Goal: Information Seeking & Learning: Learn about a topic

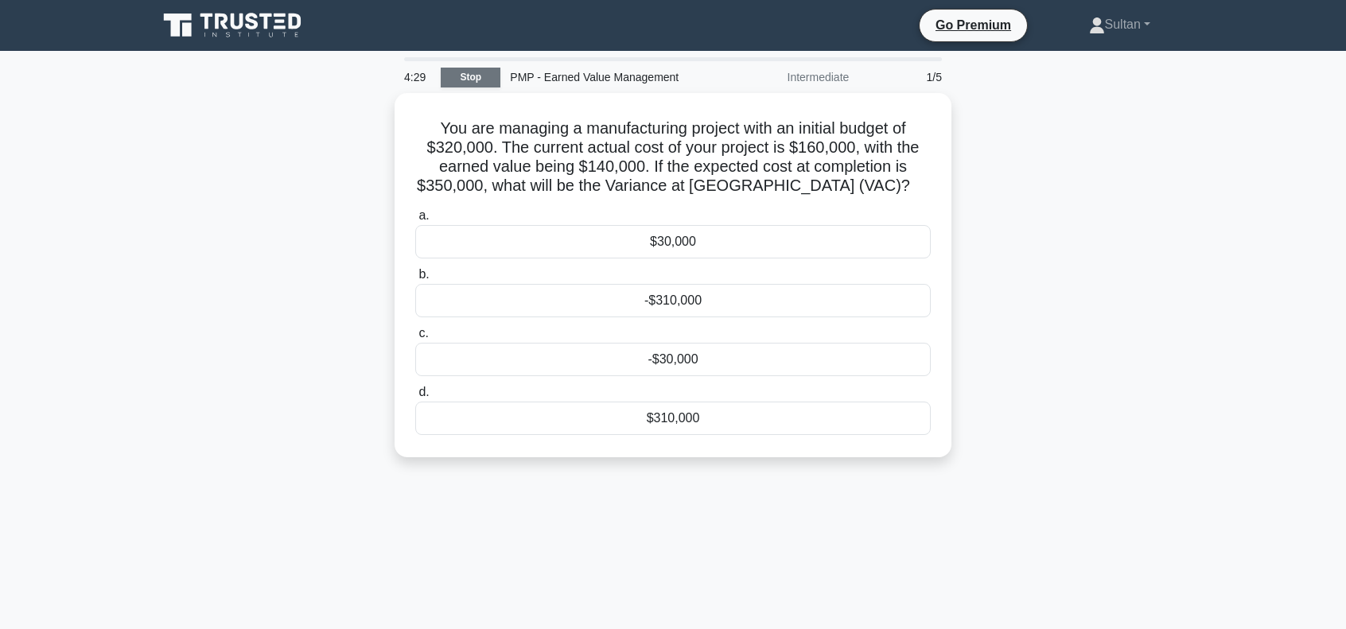
click at [469, 75] on link "Stop" at bounding box center [471, 78] width 60 height 20
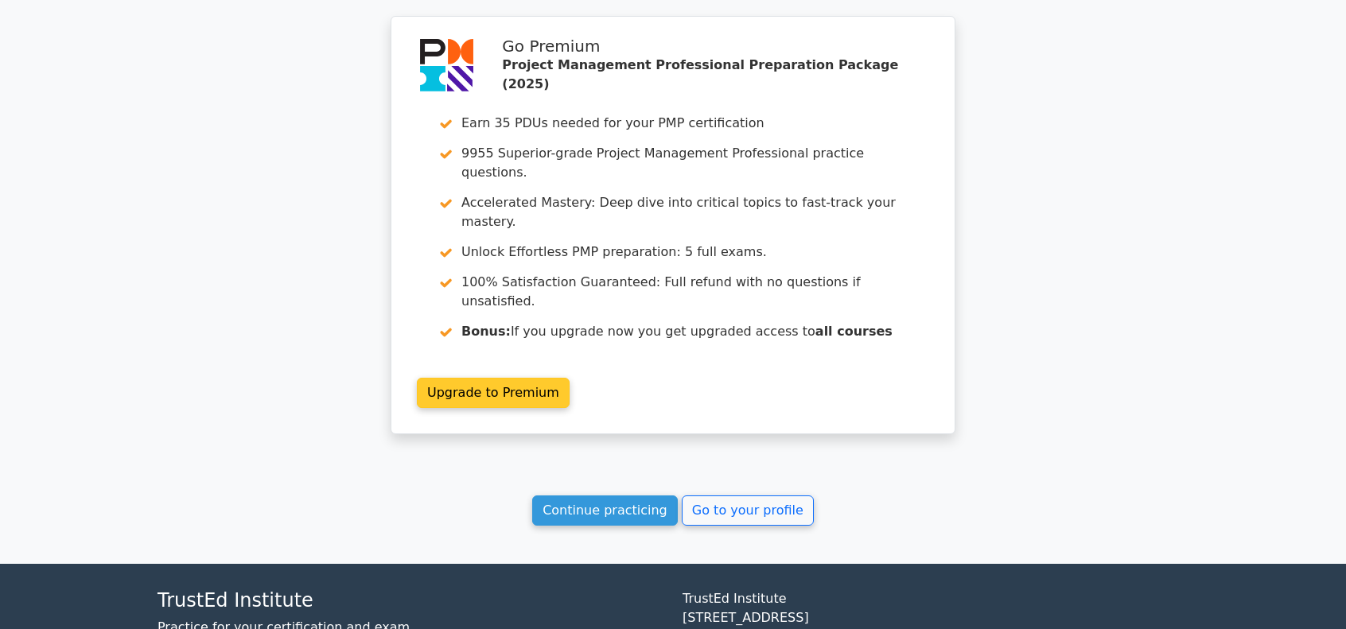
scroll to position [1321, 0]
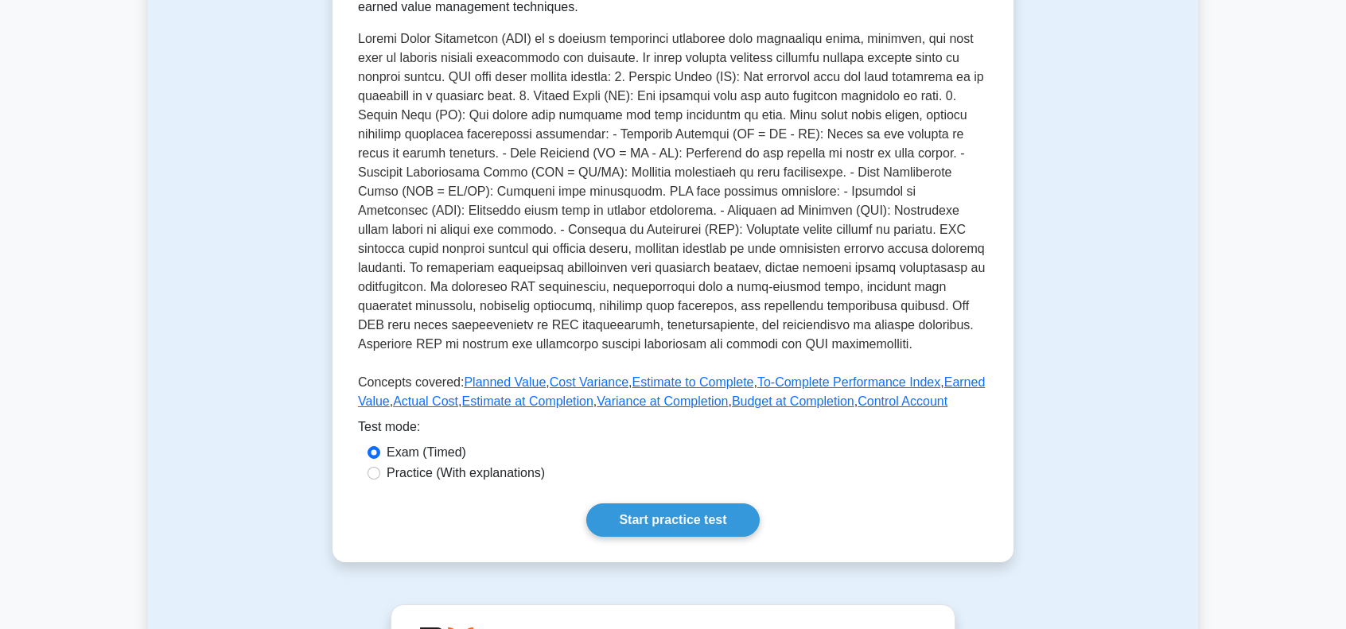
scroll to position [318, 0]
click at [649, 516] on link "Start practice test" at bounding box center [672, 518] width 173 height 33
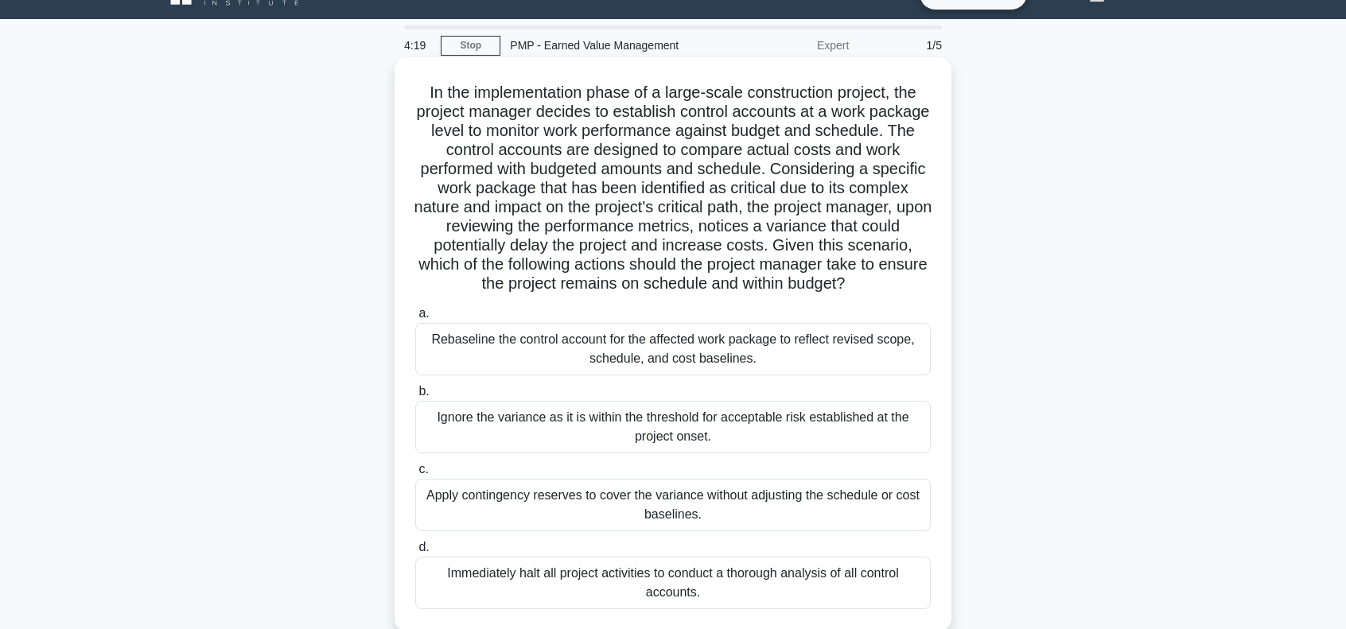
scroll to position [80, 0]
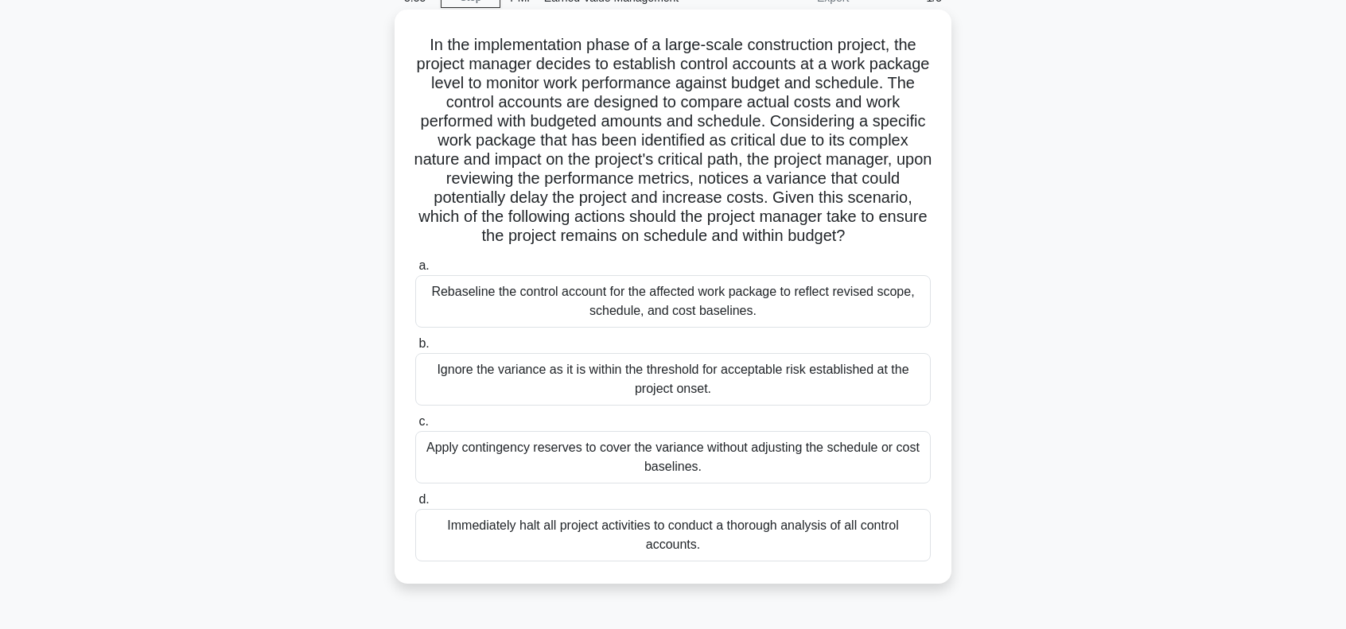
click at [535, 317] on div "Rebaseline the control account for the affected work package to reflect revised…" at bounding box center [673, 301] width 516 height 53
click at [415, 271] on input "a. Rebaseline the control account for the affected work package to reflect revi…" at bounding box center [415, 266] width 0 height 10
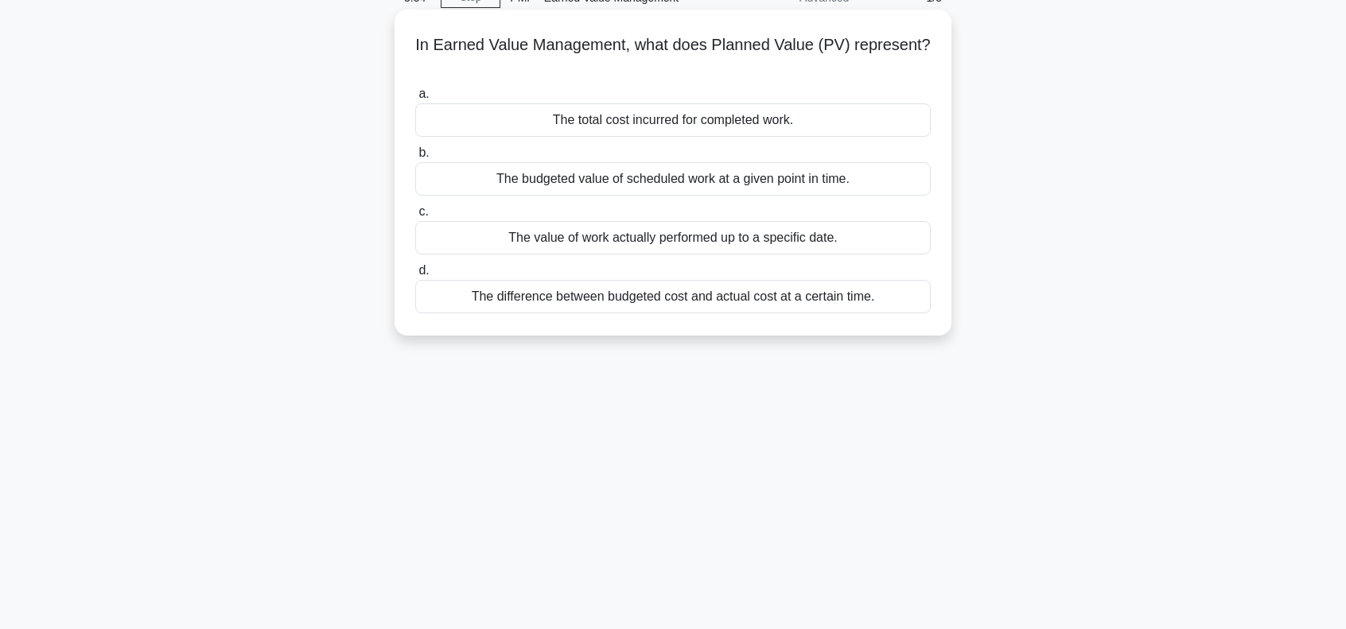
scroll to position [0, 0]
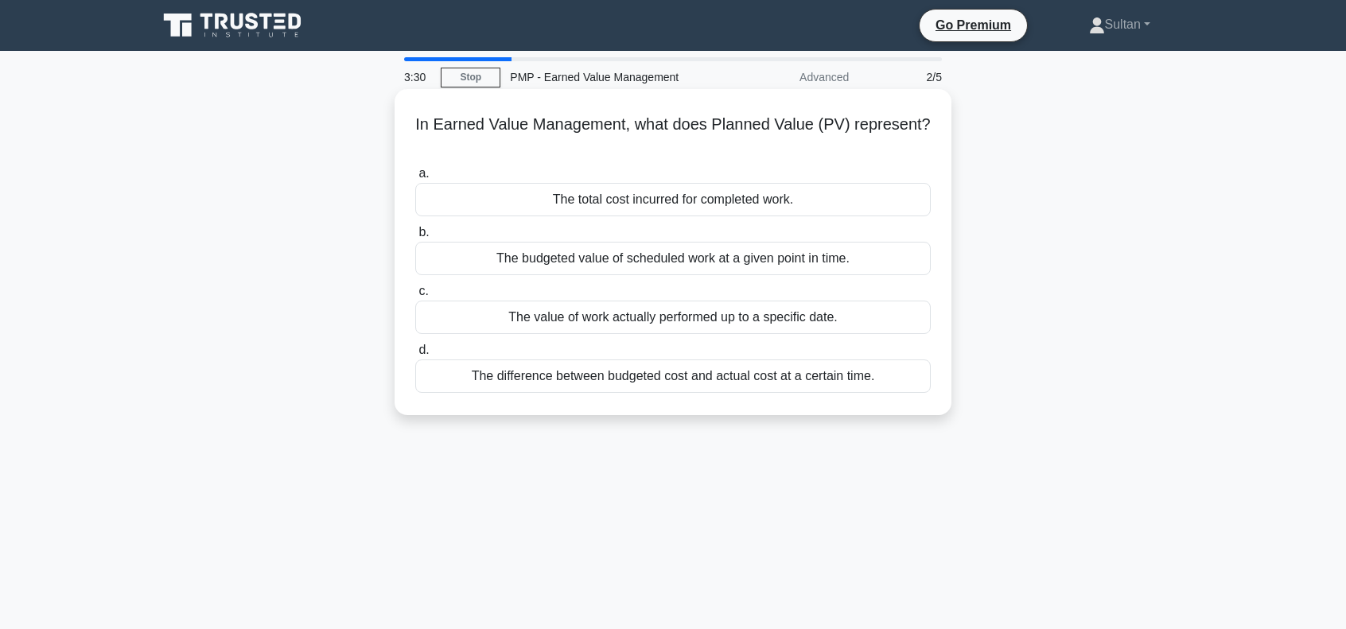
click at [754, 263] on div "The budgeted value of scheduled work at a given point in time." at bounding box center [673, 258] width 516 height 33
click at [415, 238] on input "b. The budgeted value of scheduled work at a given point in time." at bounding box center [415, 233] width 0 height 10
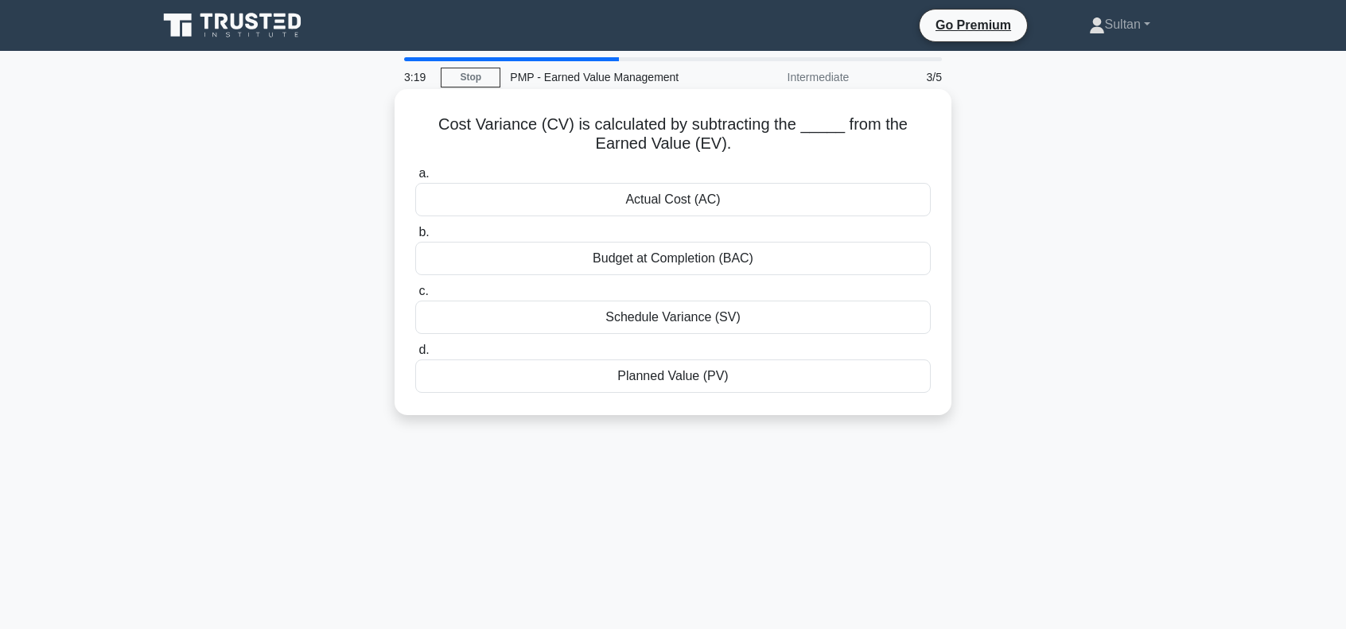
click at [685, 200] on div "Actual Cost (AC)" at bounding box center [673, 199] width 516 height 33
click at [415, 179] on input "a. Actual Cost (AC)" at bounding box center [415, 174] width 0 height 10
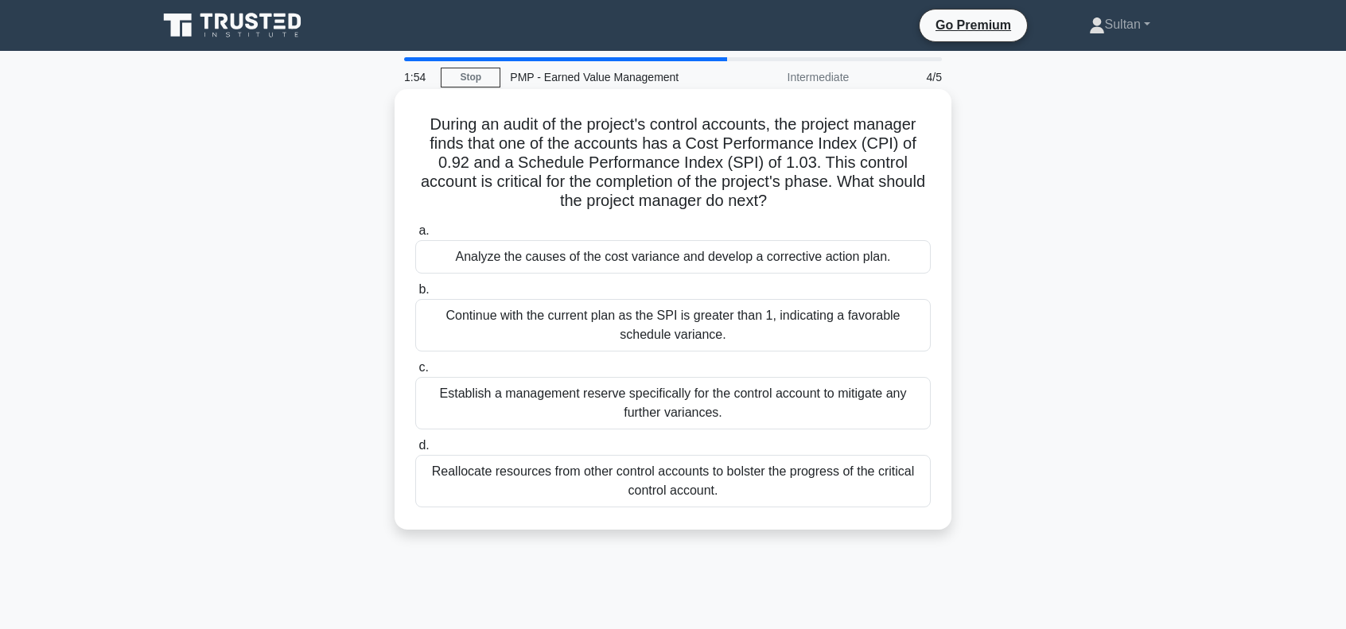
click at [539, 263] on div "Analyze the causes of the cost variance and develop a corrective action plan." at bounding box center [673, 256] width 516 height 33
click at [415, 236] on input "a. Analyze the causes of the cost variance and develop a corrective action plan." at bounding box center [415, 231] width 0 height 10
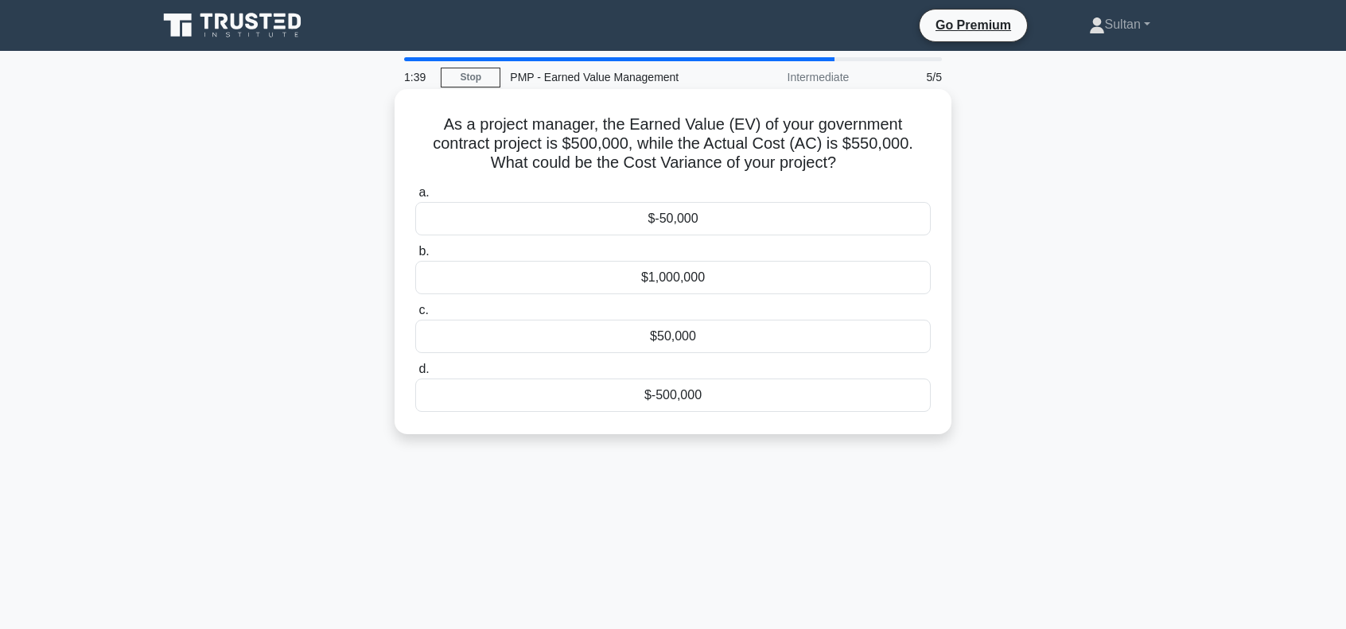
click at [659, 223] on div "$-50,000" at bounding box center [673, 218] width 516 height 33
click at [415, 198] on input "a. $-50,000" at bounding box center [415, 193] width 0 height 10
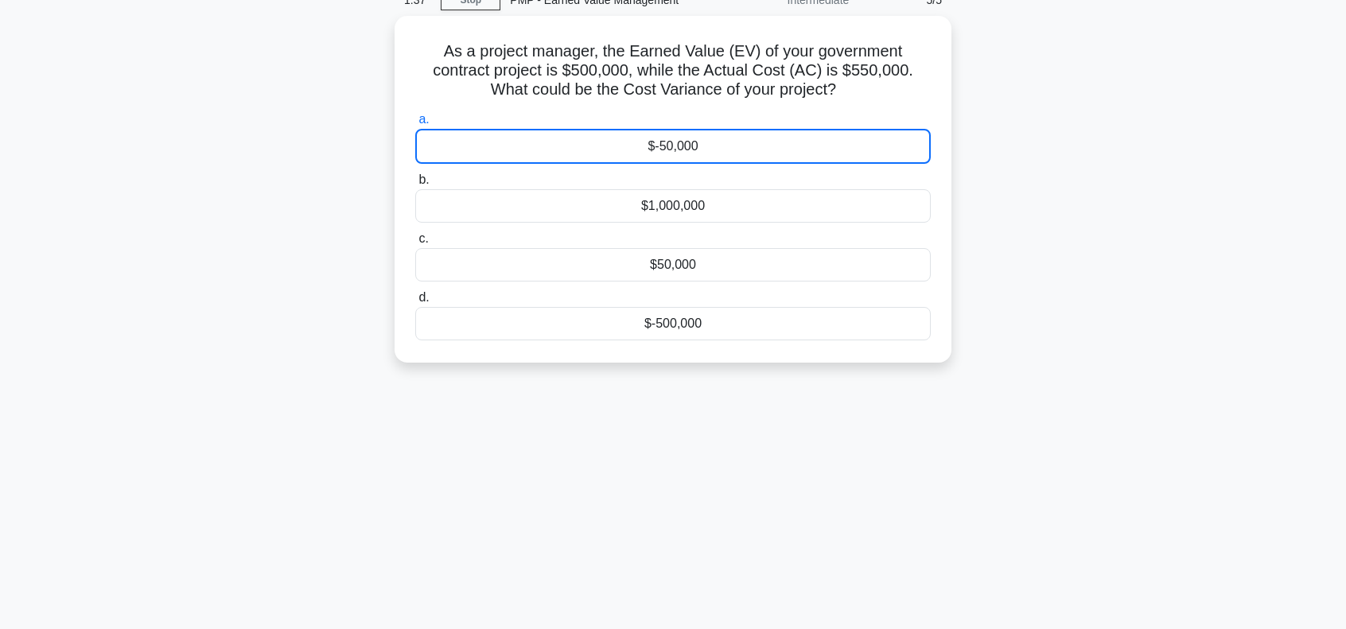
scroll to position [80, 0]
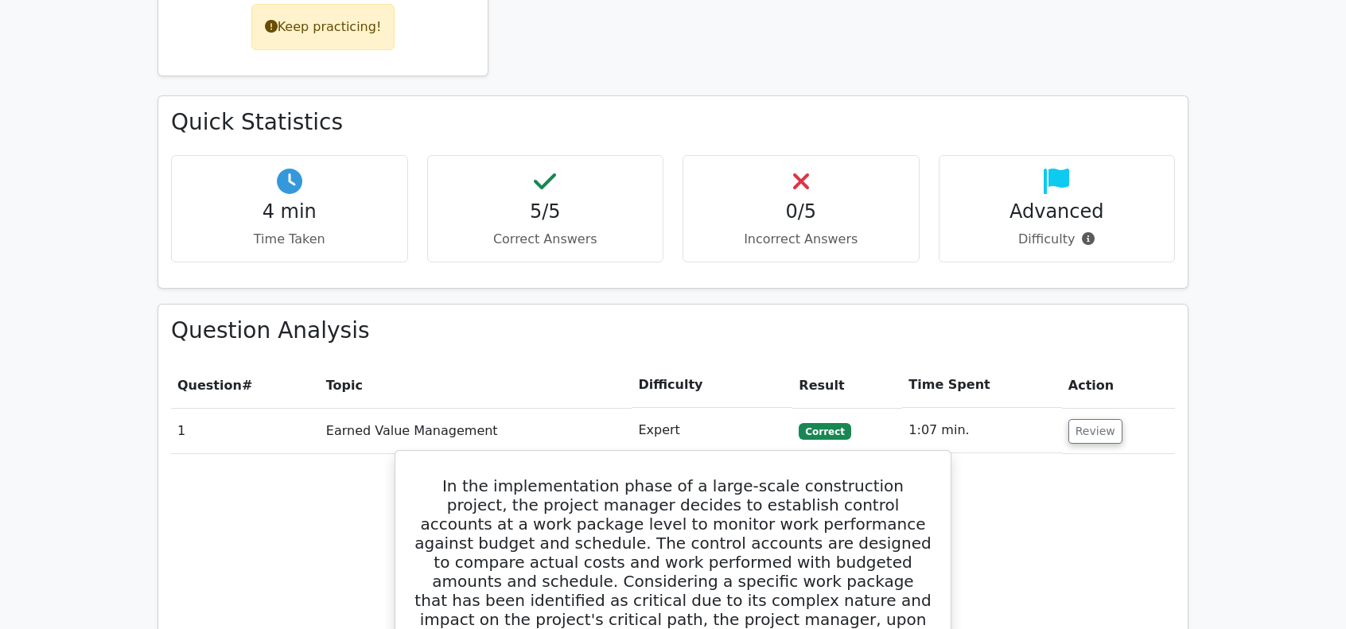
scroll to position [796, 0]
